Goal: Communication & Community: Answer question/provide support

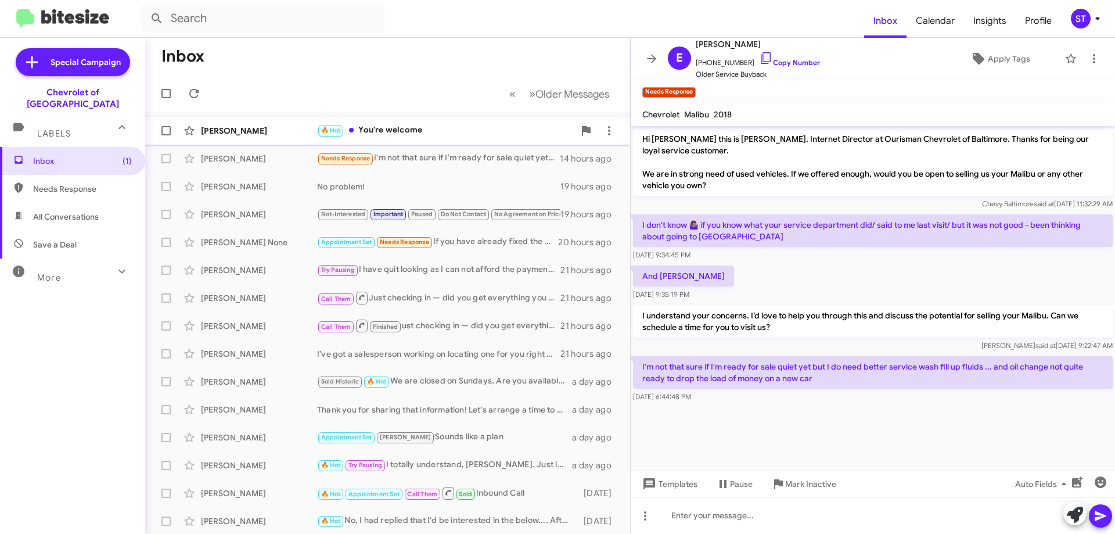
click at [419, 125] on div "🔥 Hot You're welcome" at bounding box center [445, 130] width 257 height 13
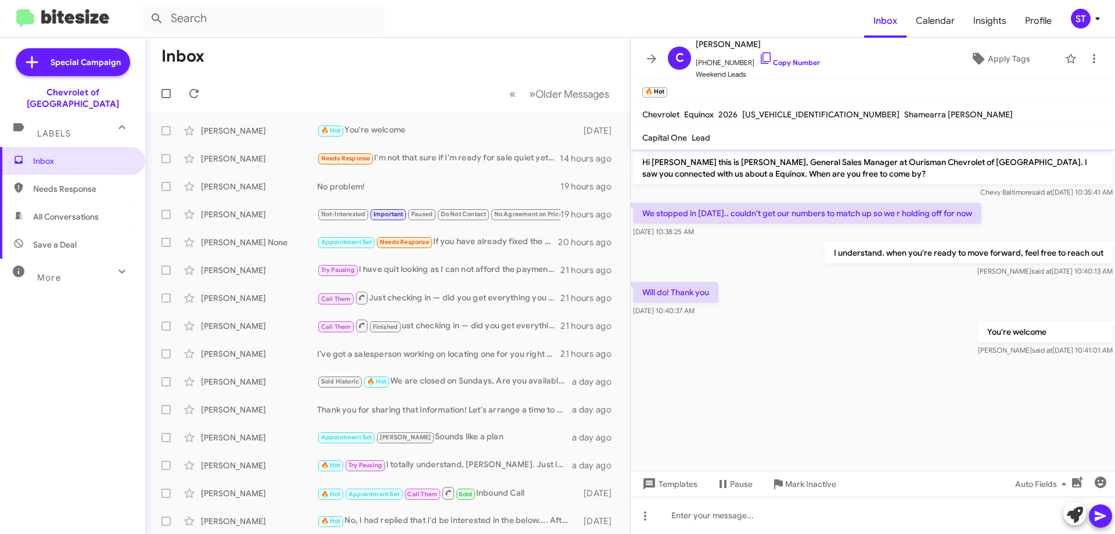
click at [390, 22] on form at bounding box center [503, 19] width 724 height 28
